Goal: Task Accomplishment & Management: Manage account settings

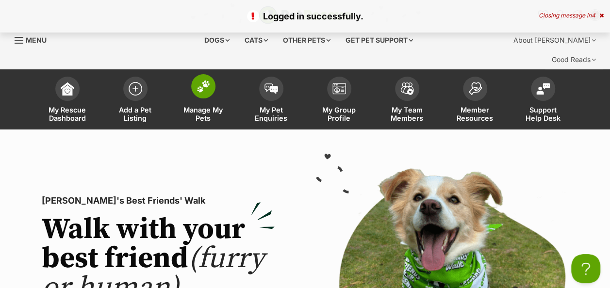
click at [198, 80] on link "Manage My Pets" at bounding box center [203, 101] width 68 height 58
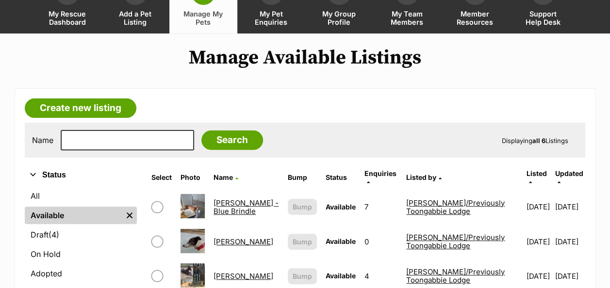
scroll to position [97, 0]
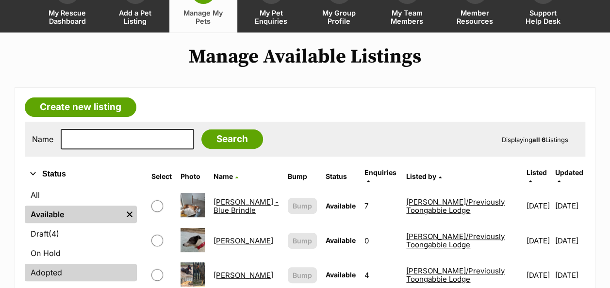
click at [52, 264] on link "Adopted" at bounding box center [81, 272] width 112 height 17
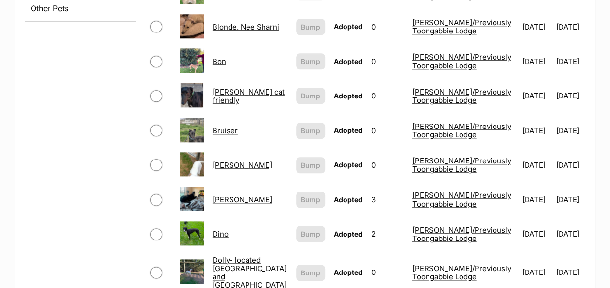
scroll to position [485, 0]
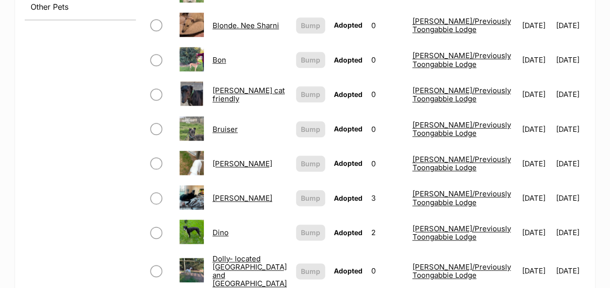
click at [229, 194] on link "[PERSON_NAME]" at bounding box center [243, 198] width 60 height 9
